Goal: Task Accomplishment & Management: Use online tool/utility

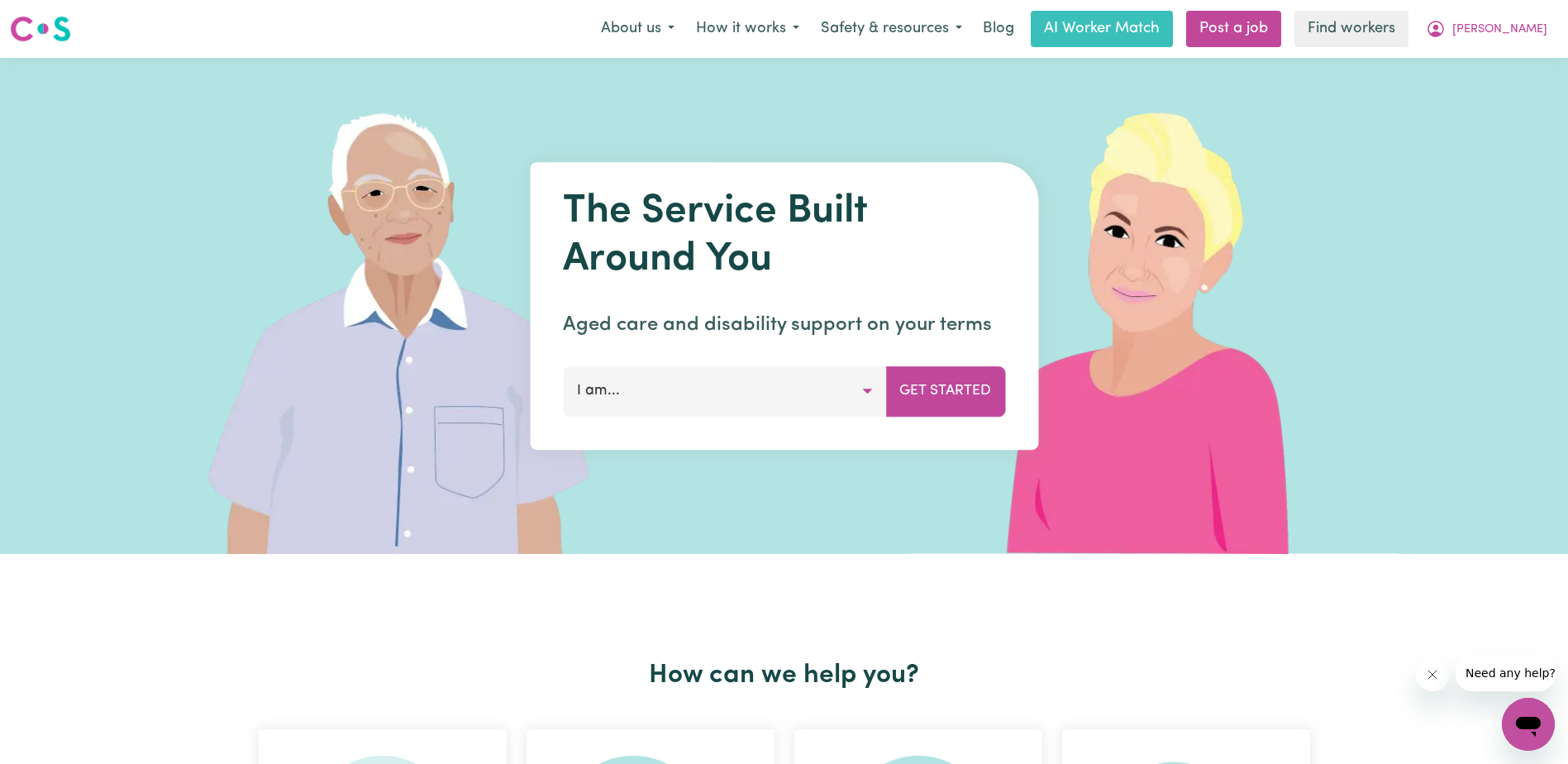
click at [809, 389] on button "I am..." at bounding box center [723, 391] width 323 height 49
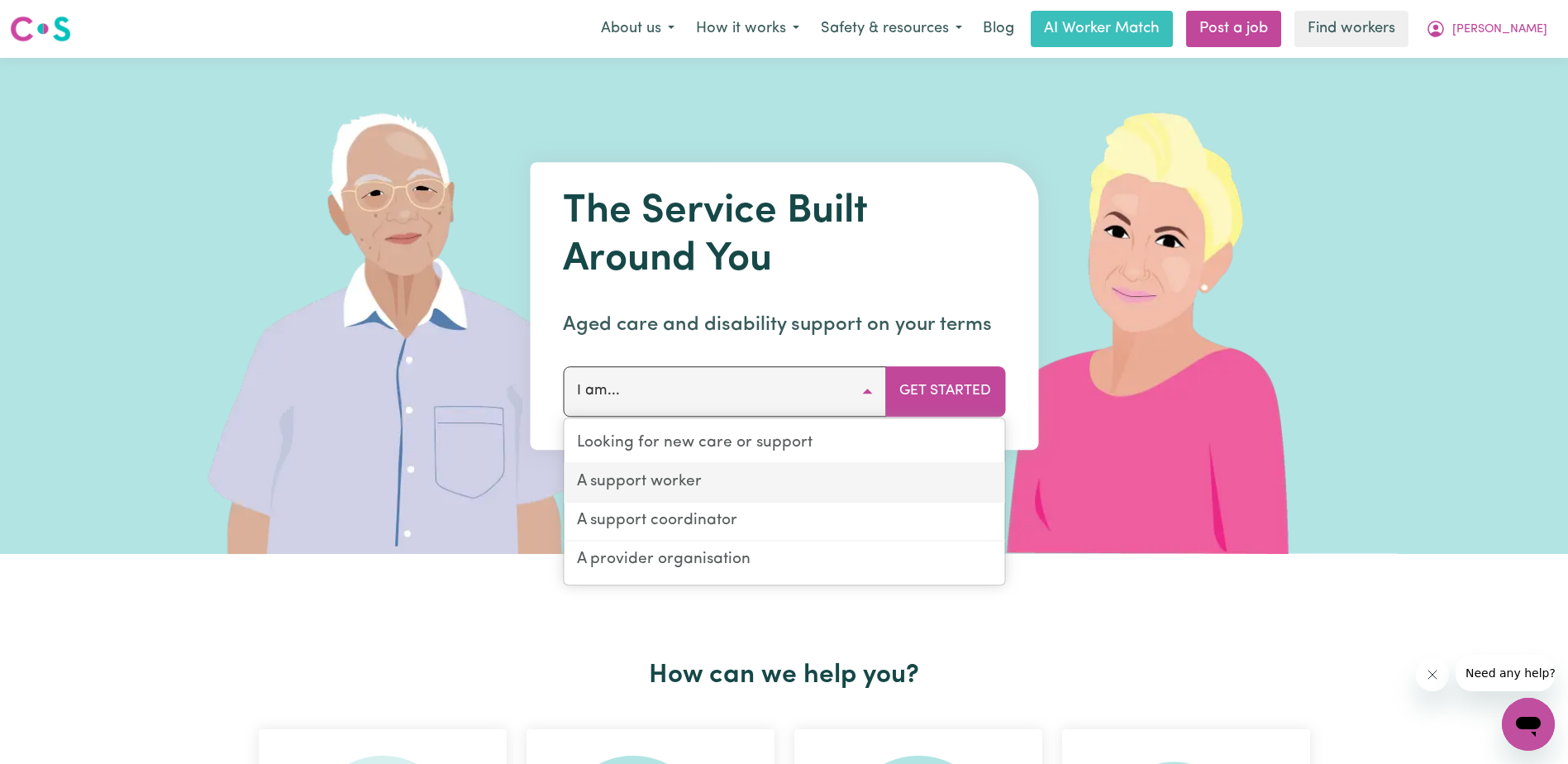
click at [669, 485] on link "A support worker" at bounding box center [784, 483] width 440 height 39
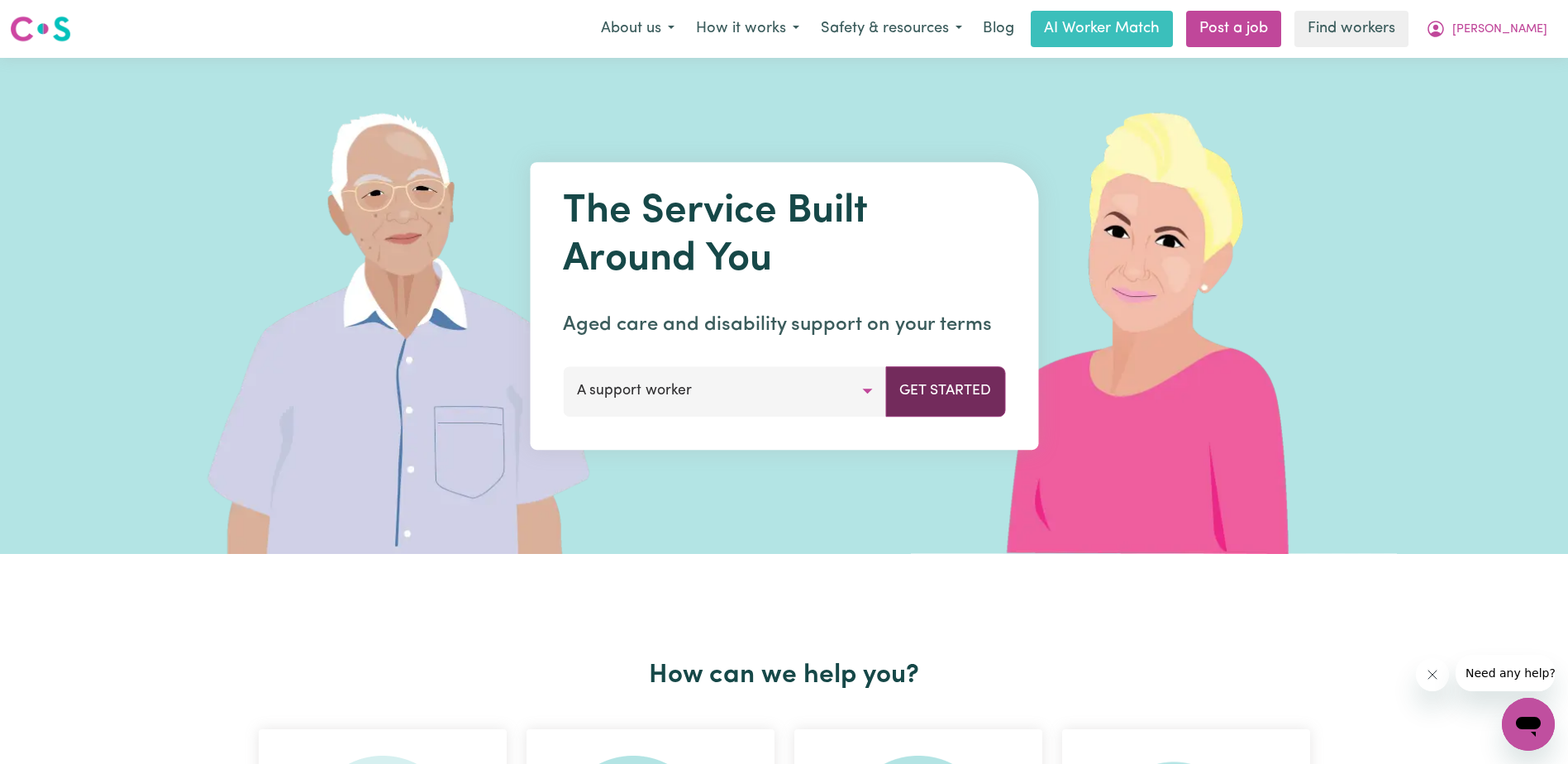
click at [949, 381] on button "Get Started" at bounding box center [945, 391] width 120 height 49
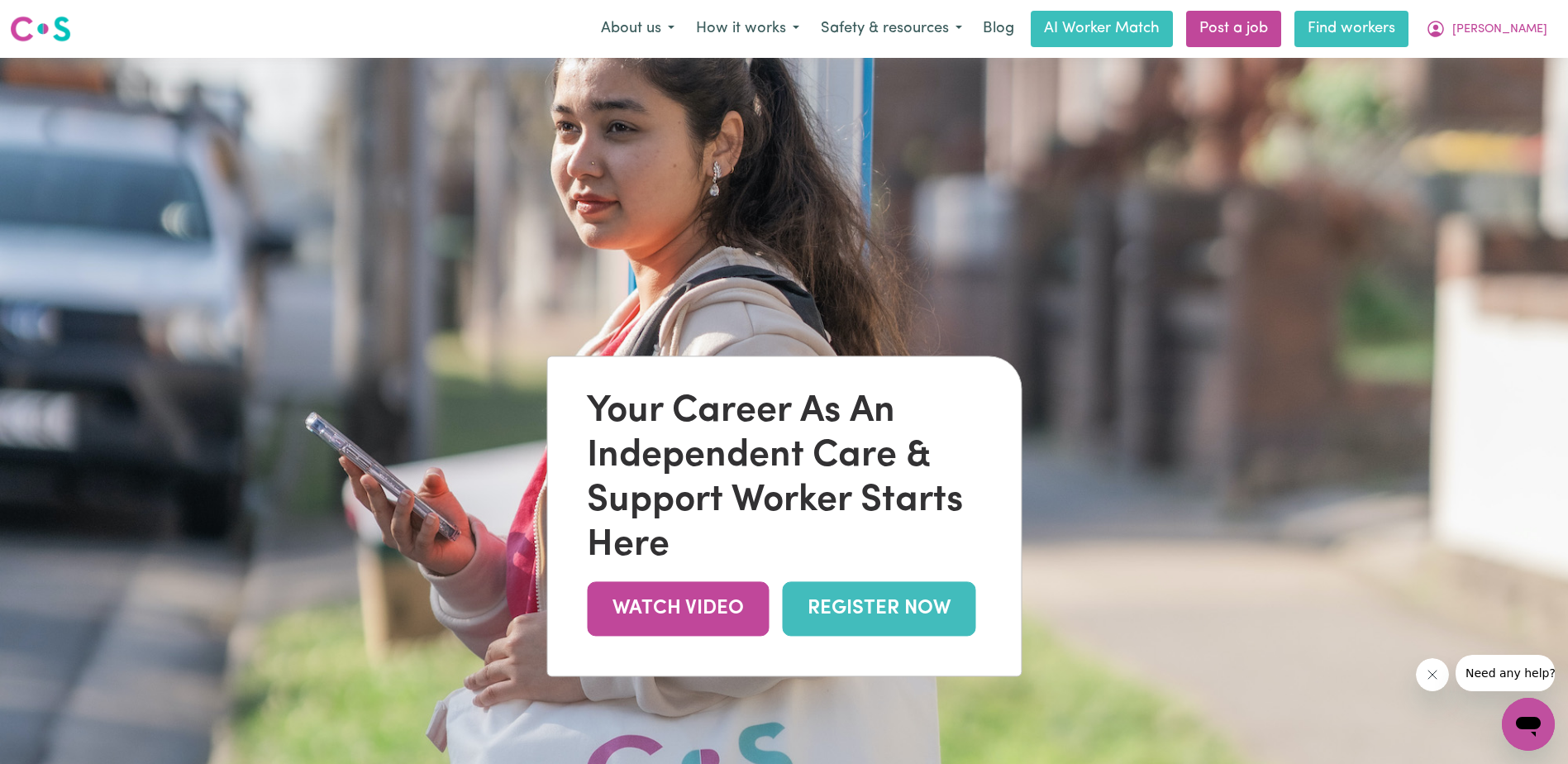
click at [1406, 25] on link "Find workers" at bounding box center [1352, 29] width 114 height 37
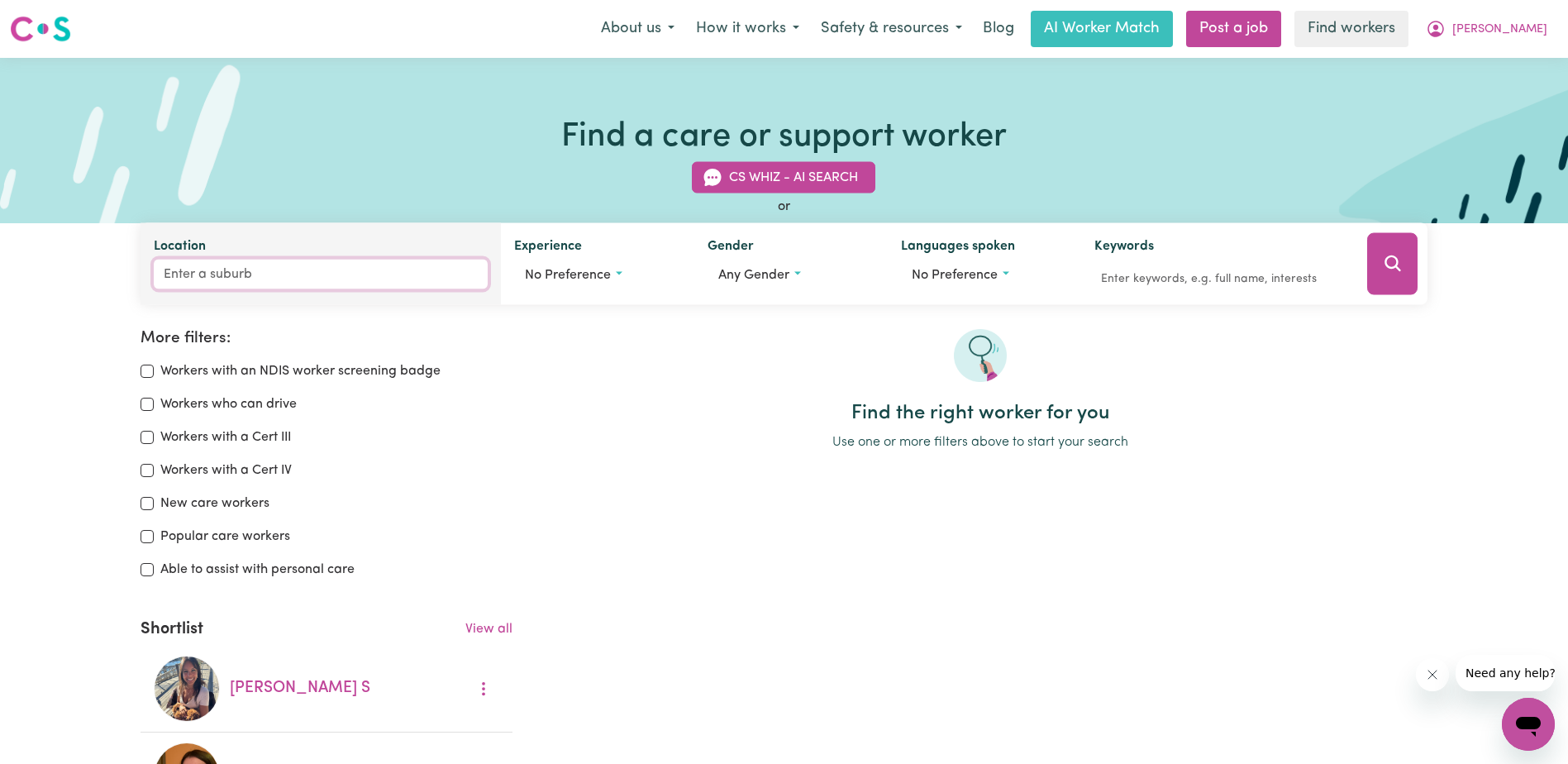
click at [227, 273] on input "Location" at bounding box center [321, 274] width 334 height 30
type input "Kind"
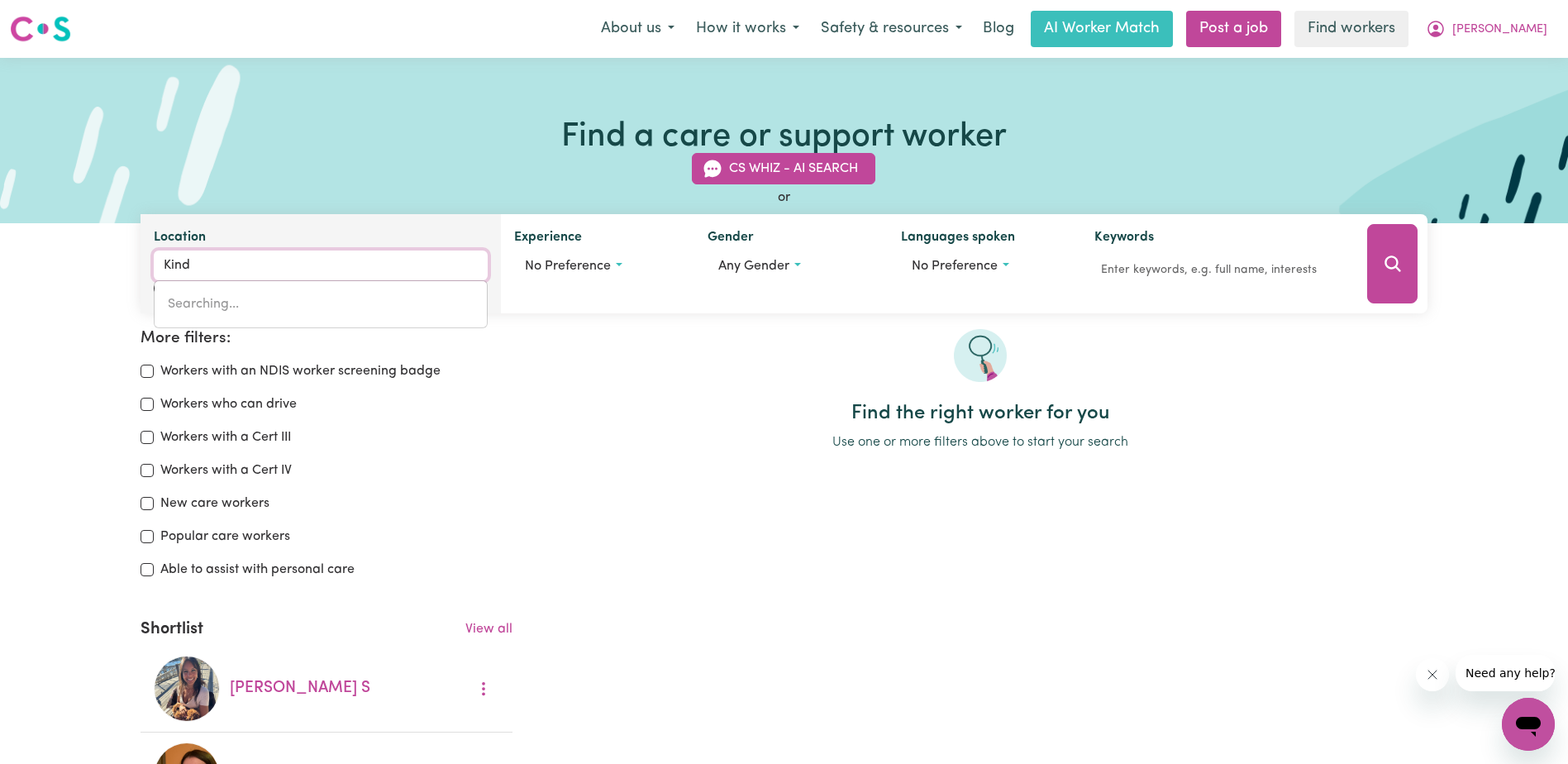
type input "KindEE, [GEOGRAPHIC_DATA], 2446"
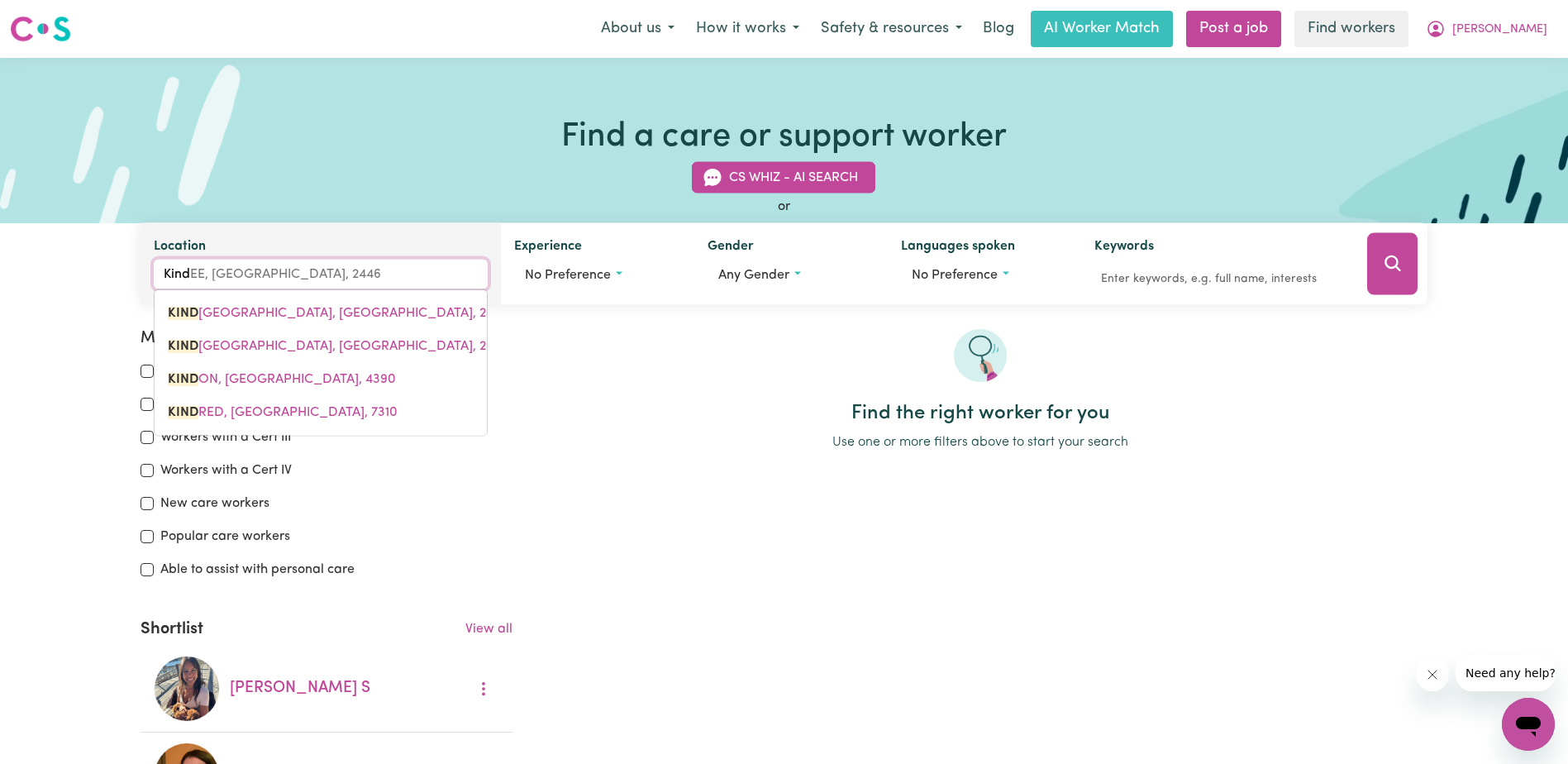
type input "Kin"
type input "Kin KIN, [GEOGRAPHIC_DATA], 4571"
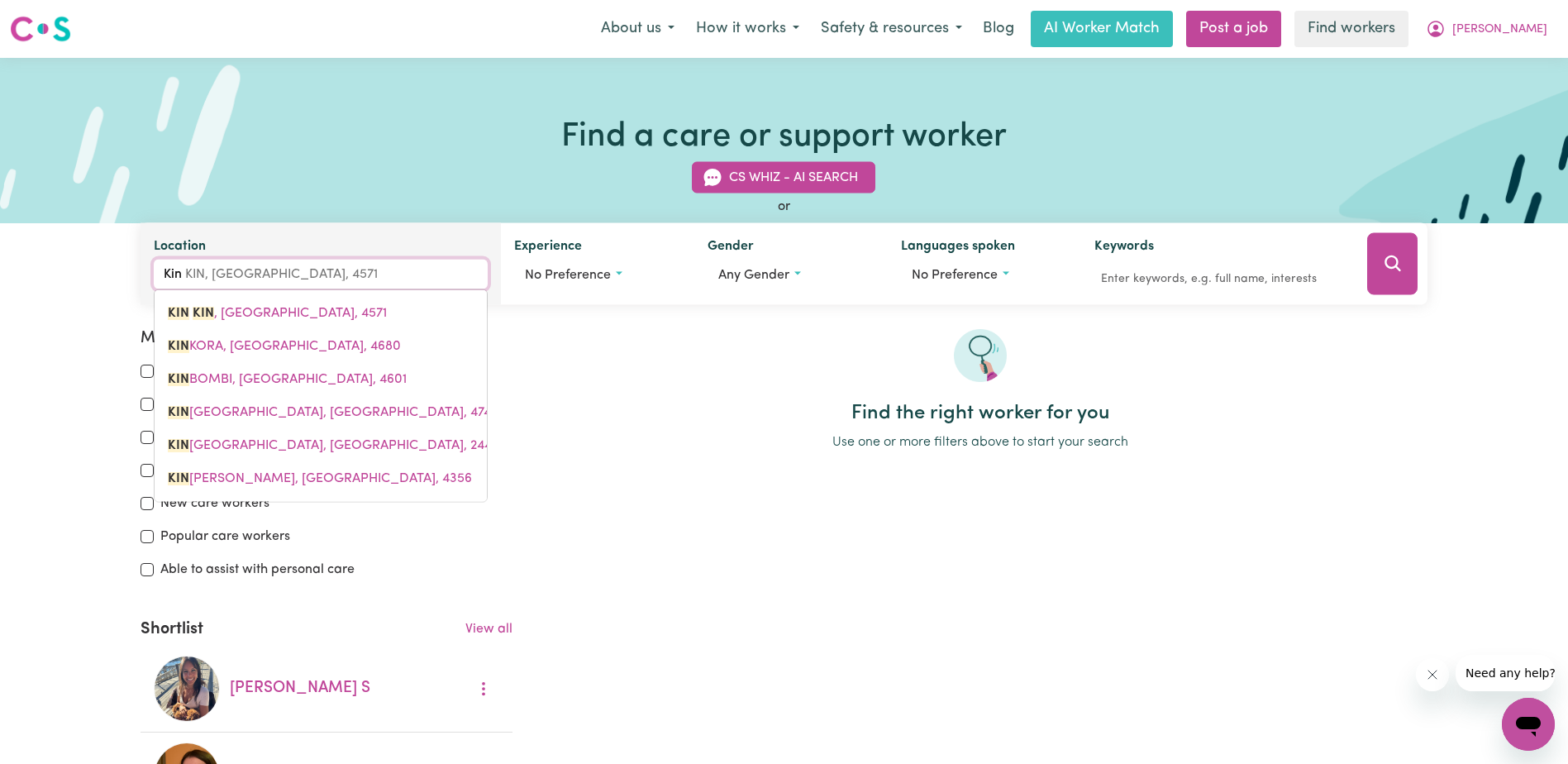
type input "King"
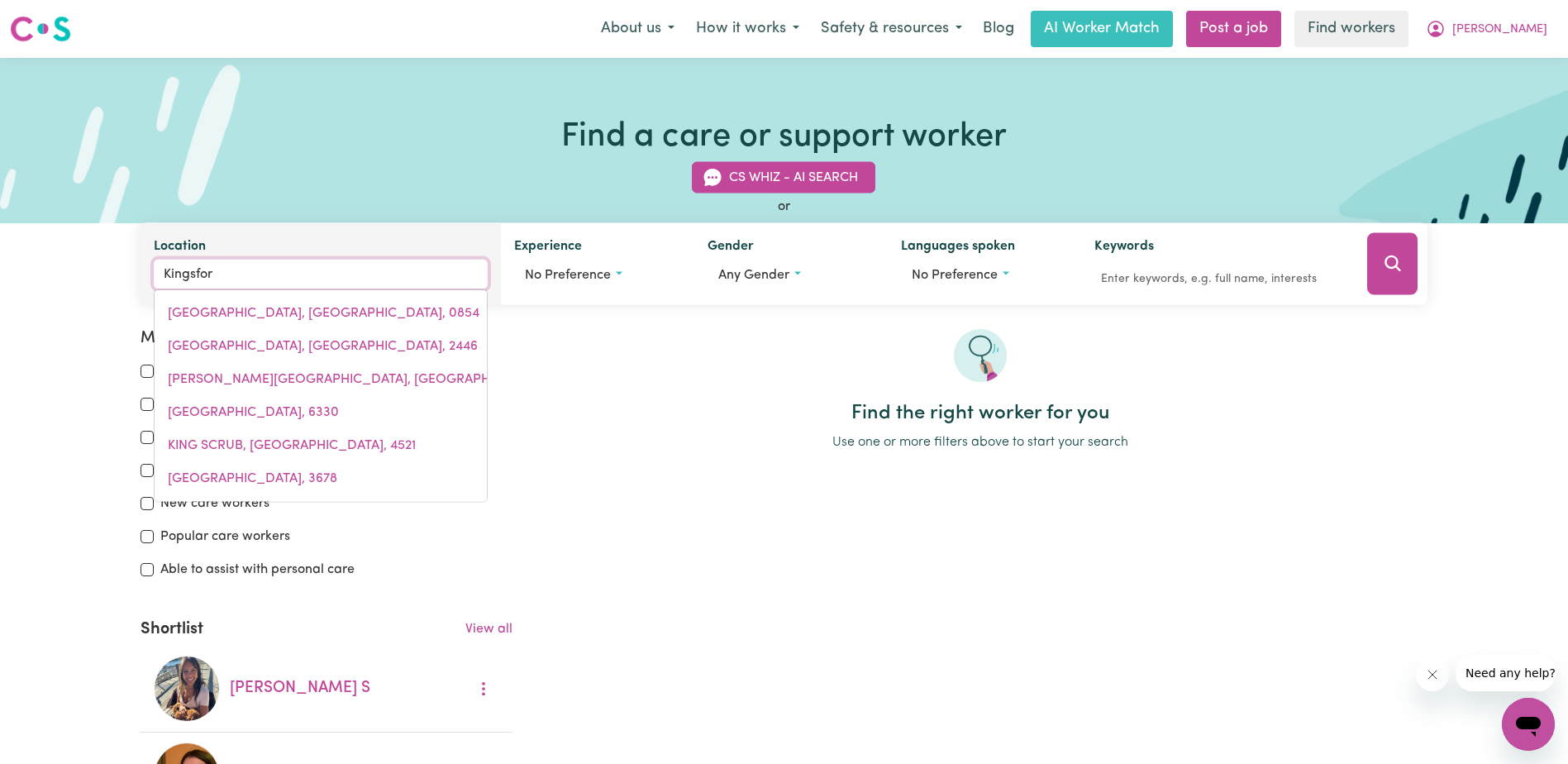
type input "Kingsford"
type input "[GEOGRAPHIC_DATA], [GEOGRAPHIC_DATA], 2032"
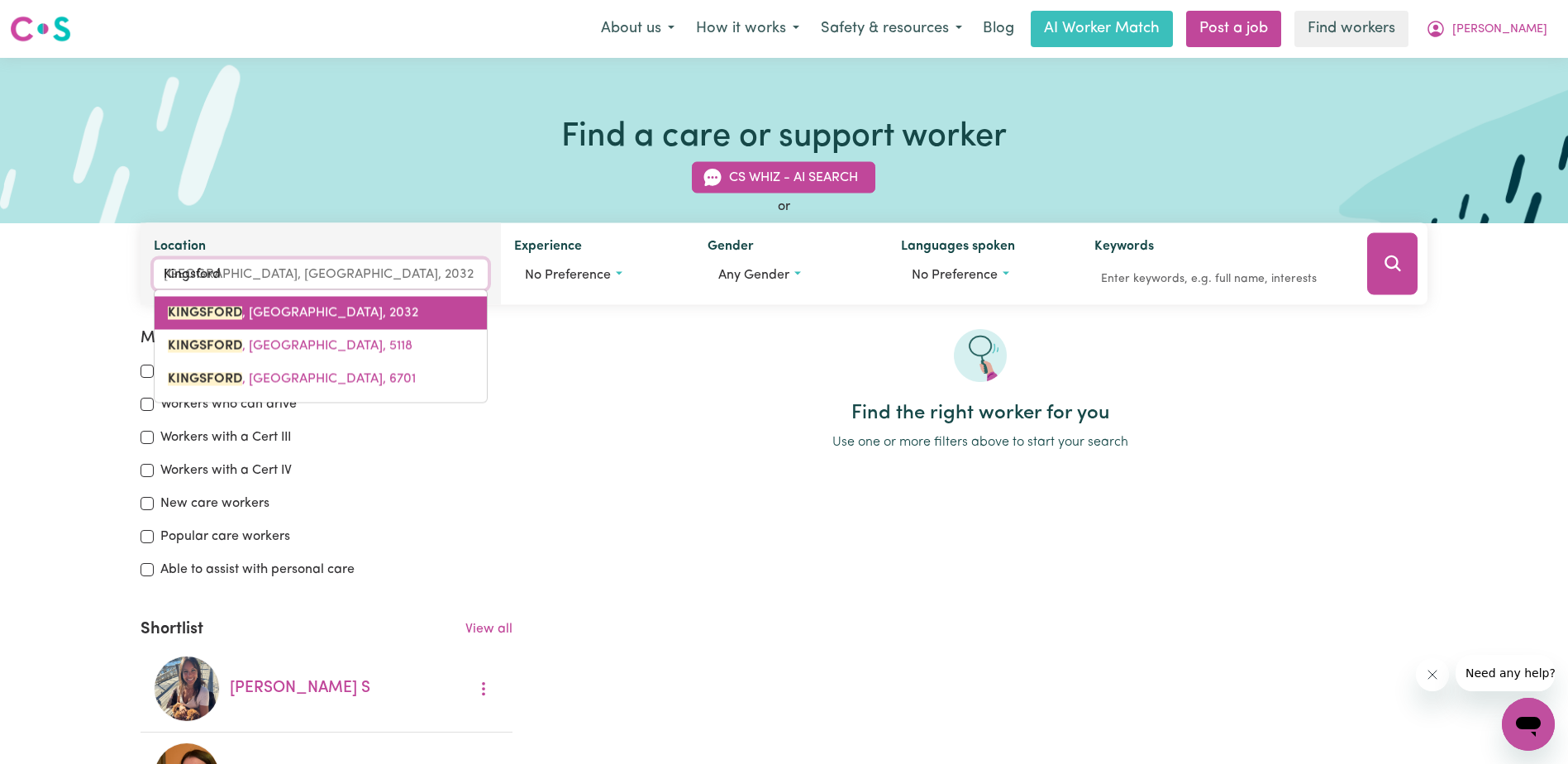
click at [350, 322] on link "[GEOGRAPHIC_DATA] , [GEOGRAPHIC_DATA], 2032" at bounding box center [320, 313] width 333 height 33
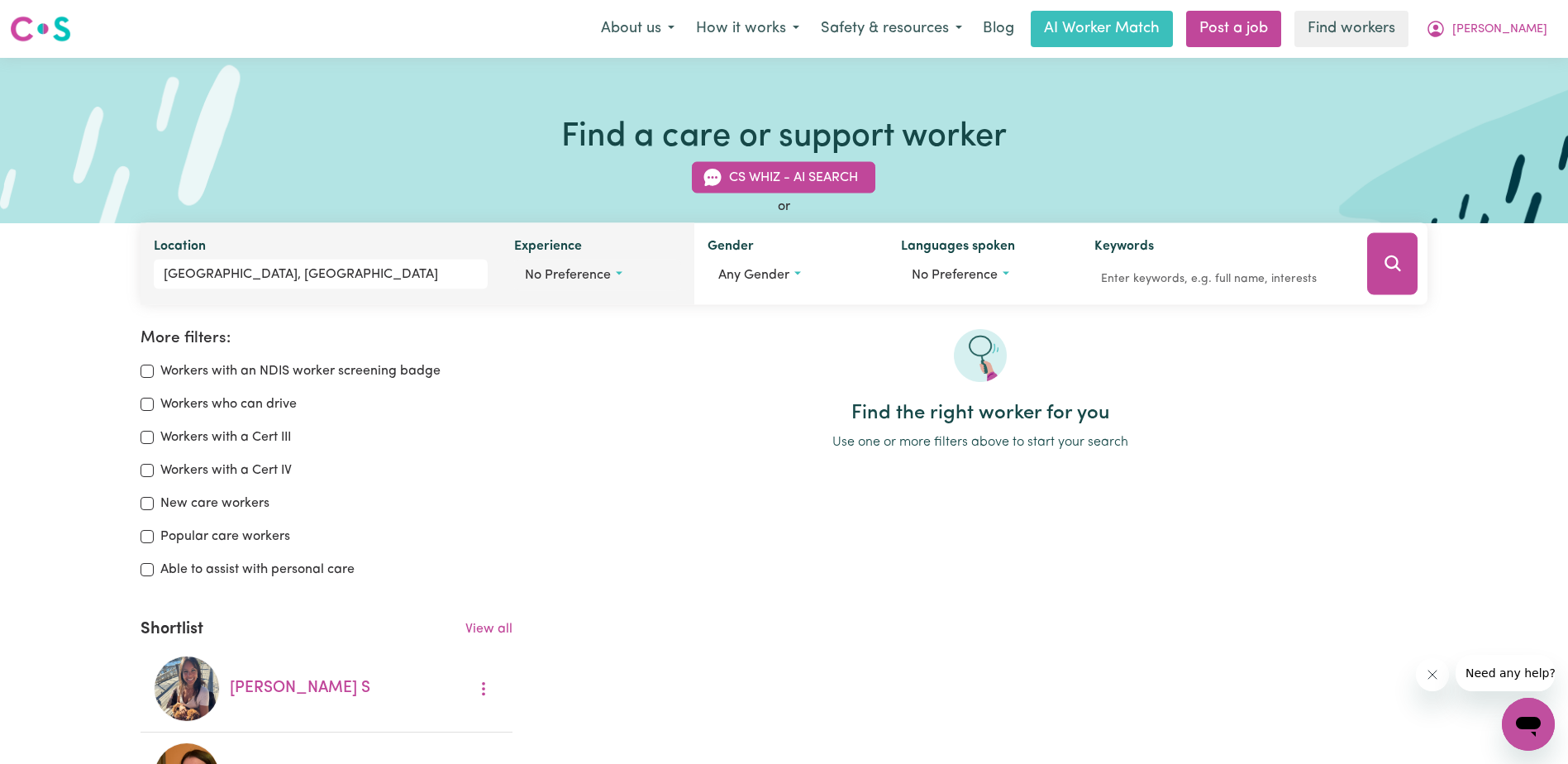
click at [615, 275] on button "No preference" at bounding box center [597, 275] width 167 height 31
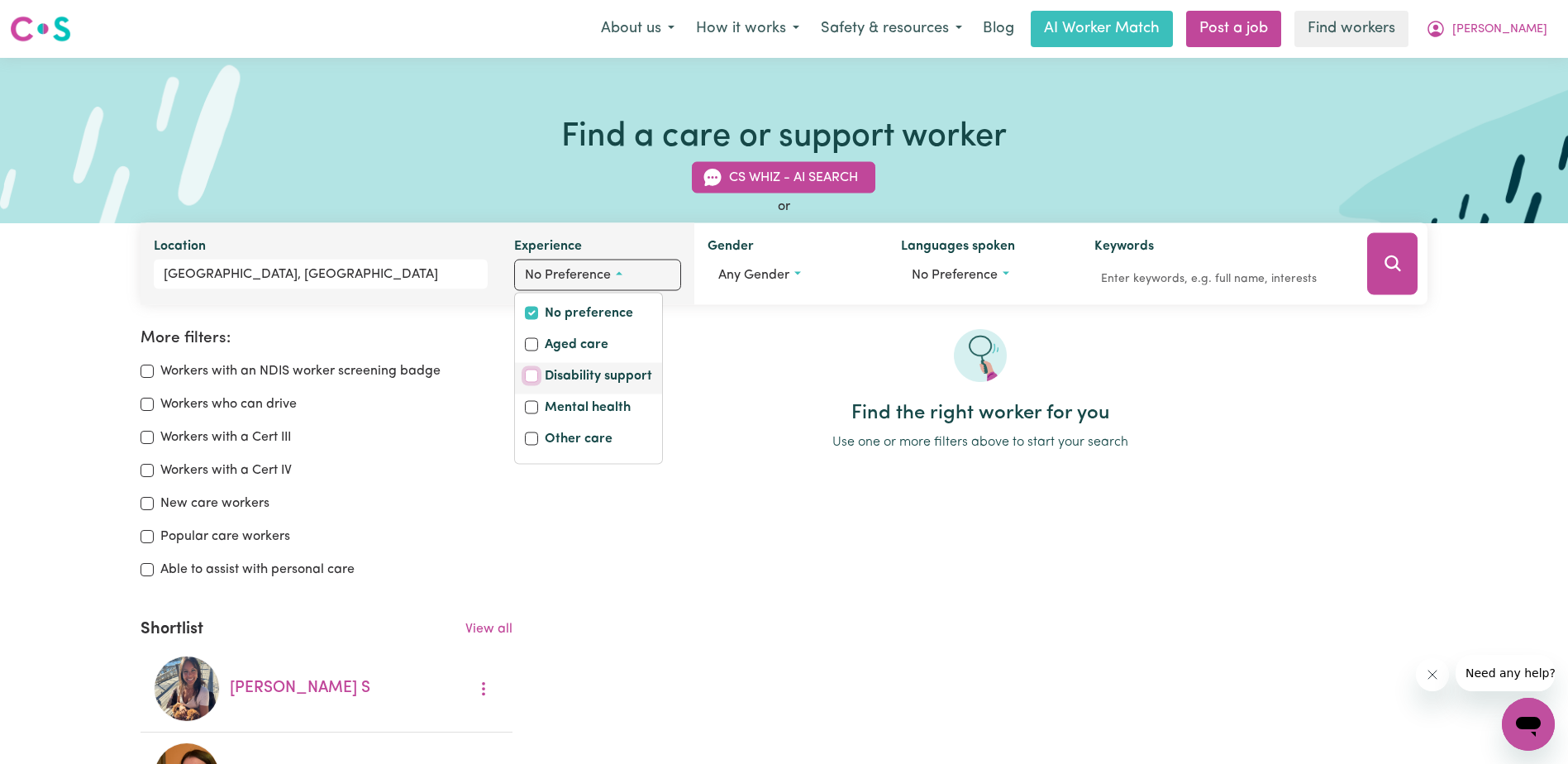
click at [525, 374] on input "Disability support" at bounding box center [531, 376] width 14 height 14
checkbox input "true"
checkbox input "false"
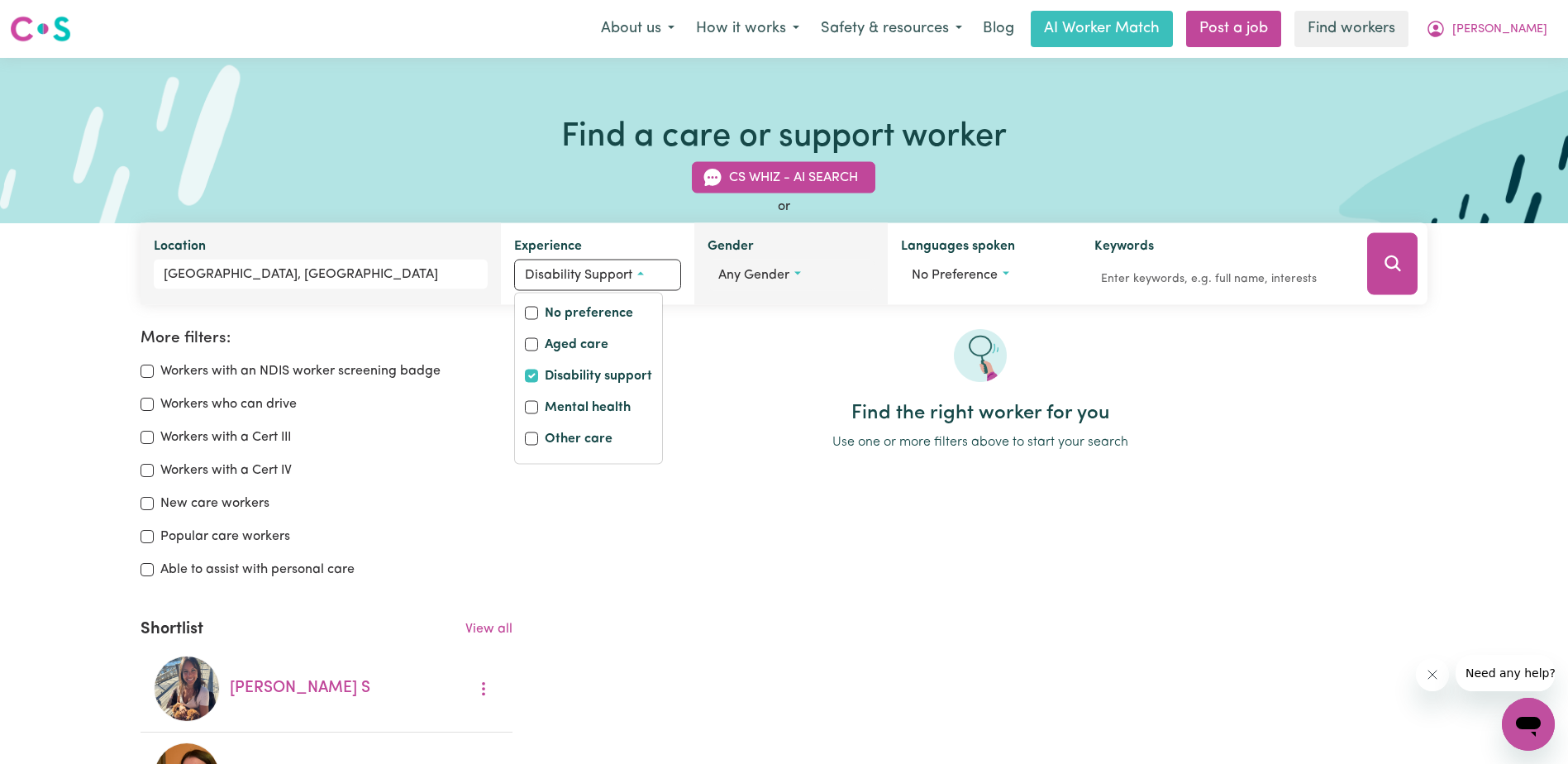
click at [770, 271] on span "Any gender" at bounding box center [753, 275] width 71 height 14
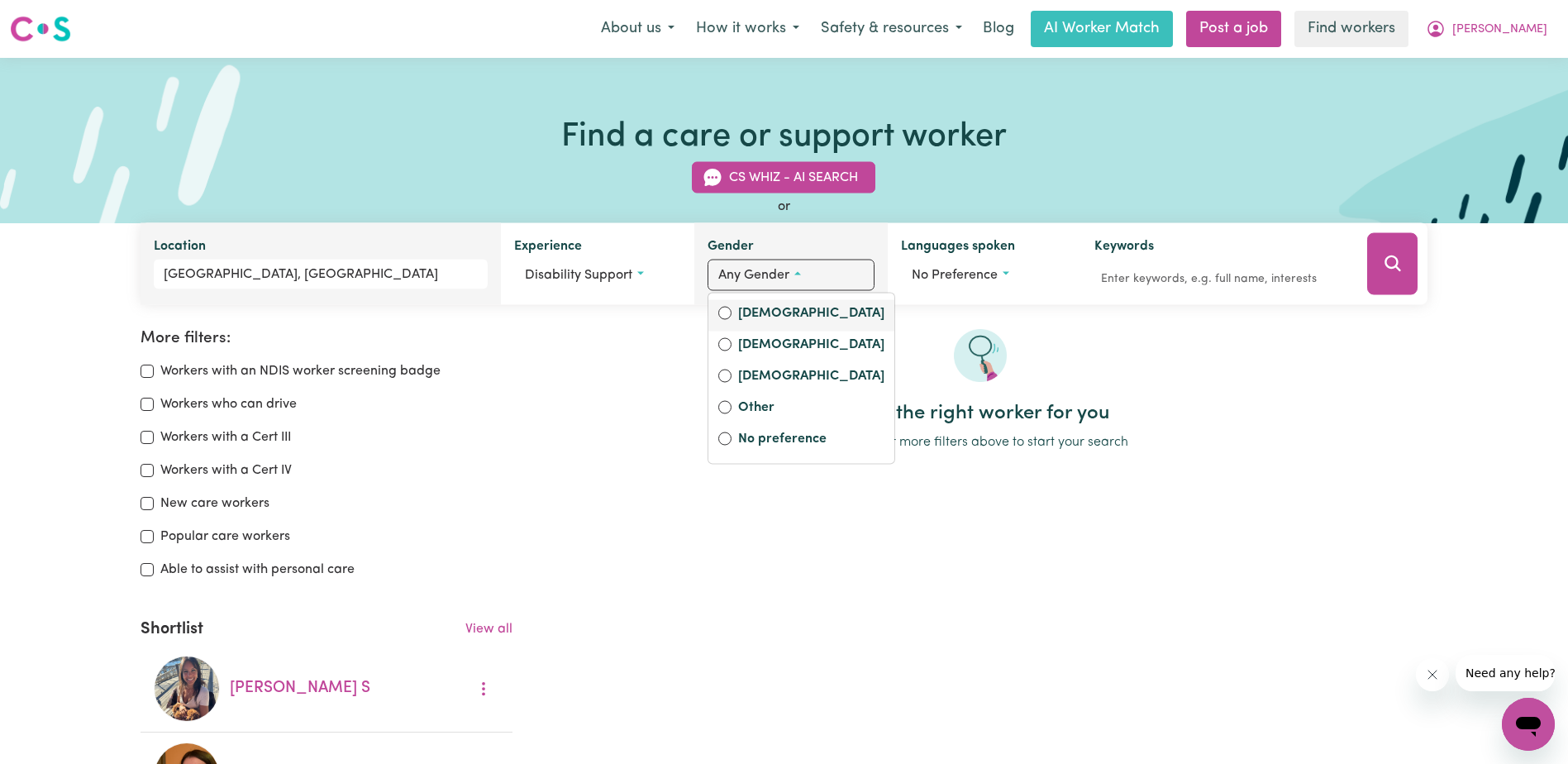
click at [776, 319] on label "[DEMOGRAPHIC_DATA]" at bounding box center [811, 315] width 146 height 23
click at [731, 319] on input "[DEMOGRAPHIC_DATA]" at bounding box center [725, 313] width 14 height 14
radio input "true"
click at [1392, 267] on icon "Search" at bounding box center [1392, 264] width 19 height 19
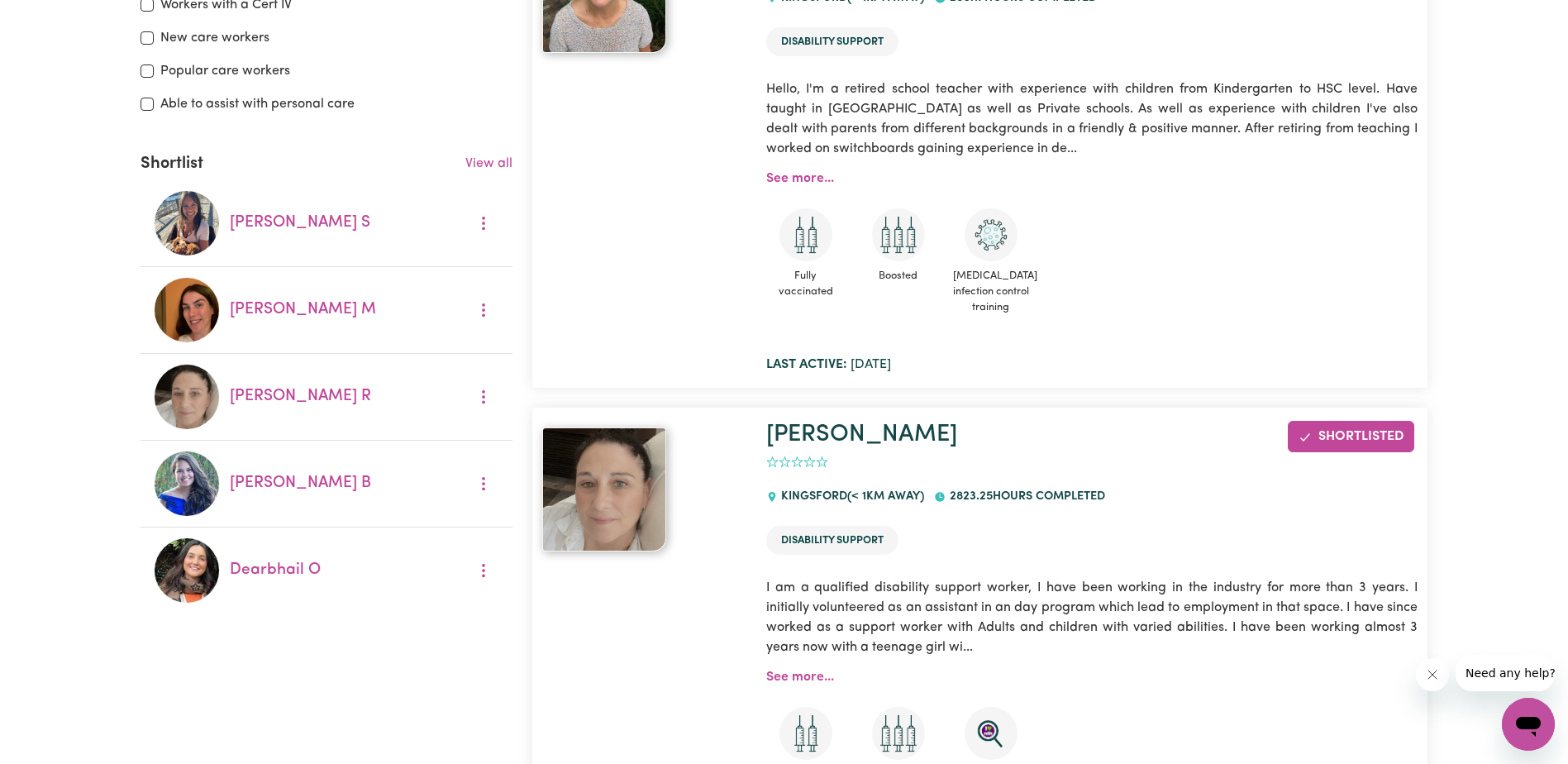
scroll to position [689, 0]
